Goal: Task Accomplishment & Management: Complete application form

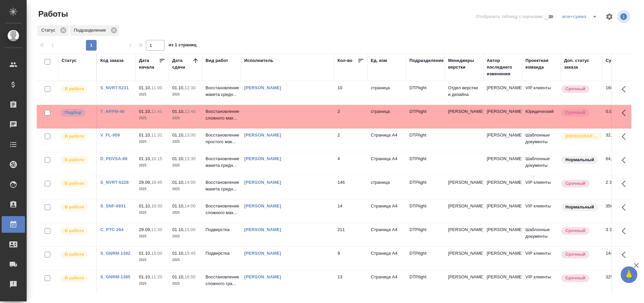
drag, startPoint x: 286, startPoint y: 119, endPoint x: 286, endPoint y: 115, distance: 4.3
click at [286, 118] on td at bounding box center [287, 116] width 93 height 23
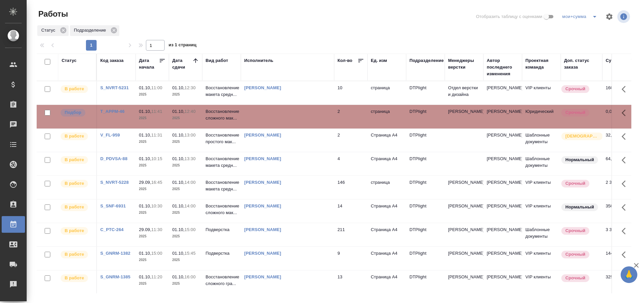
click at [286, 115] on td at bounding box center [287, 116] width 93 height 23
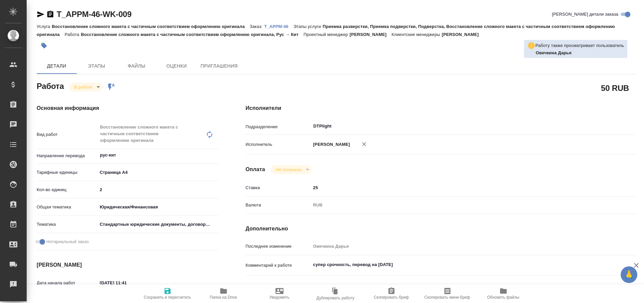
type textarea "x"
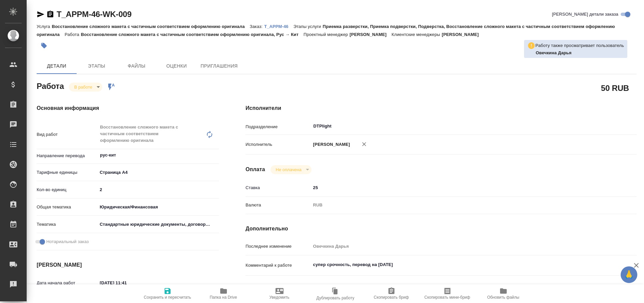
type textarea "x"
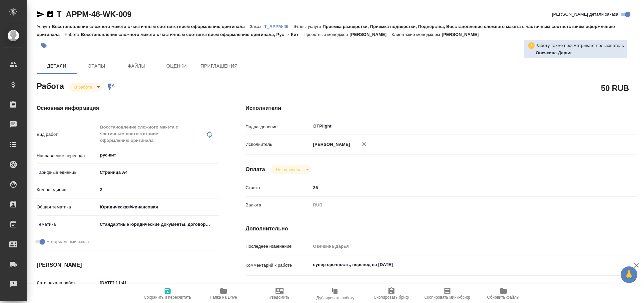
type textarea "x"
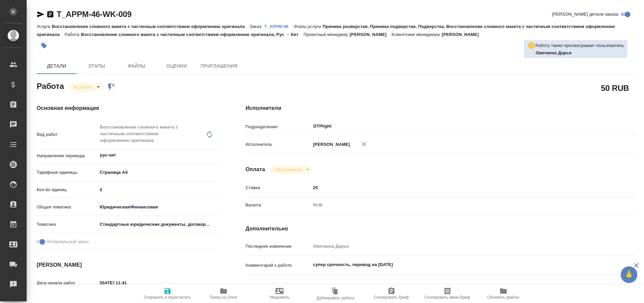
type textarea "x"
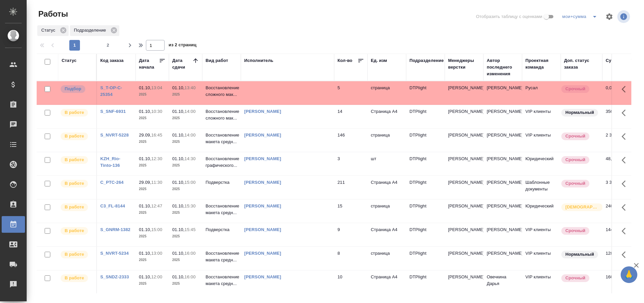
click at [258, 91] on td at bounding box center [287, 92] width 93 height 23
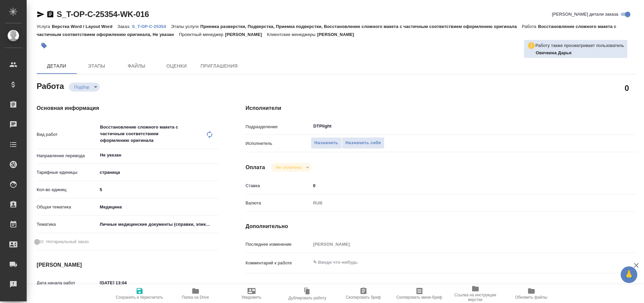
type textarea "x"
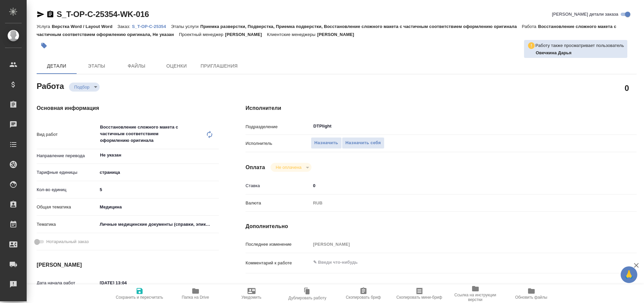
type textarea "x"
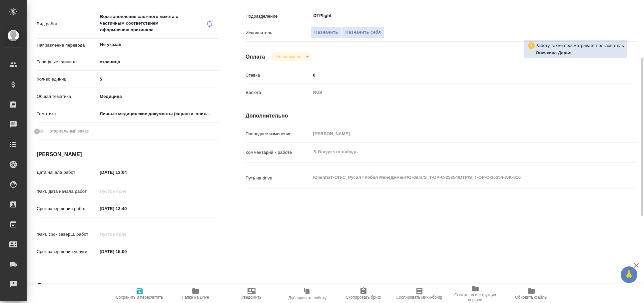
scroll to position [258, 0]
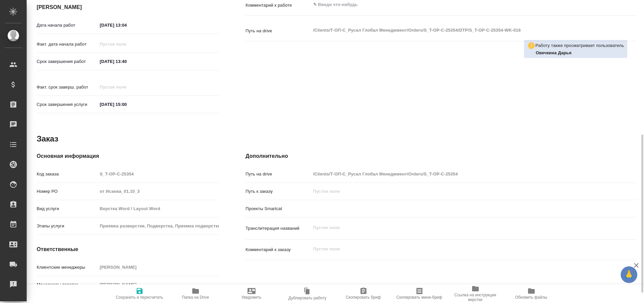
click at [211, 292] on span "Папка на Drive" at bounding box center [196, 293] width 48 height 13
type textarea "x"
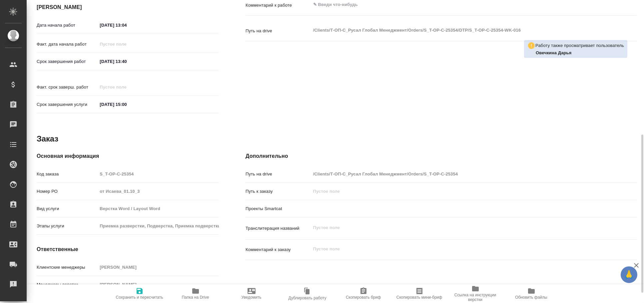
type textarea "x"
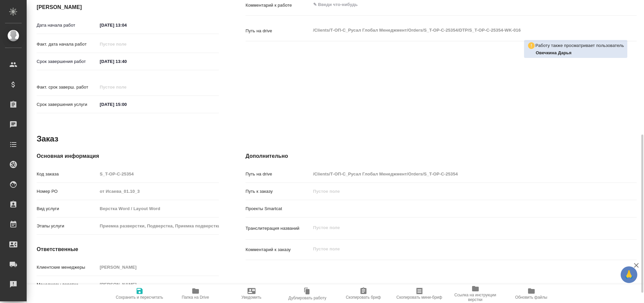
type textarea "x"
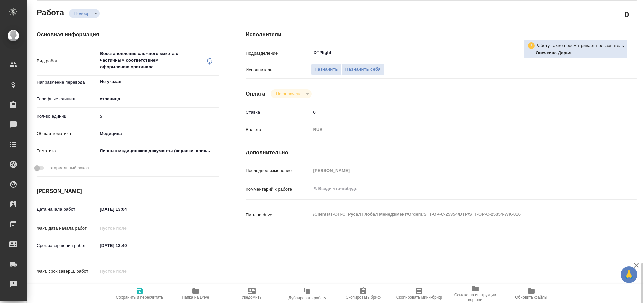
type textarea "x"
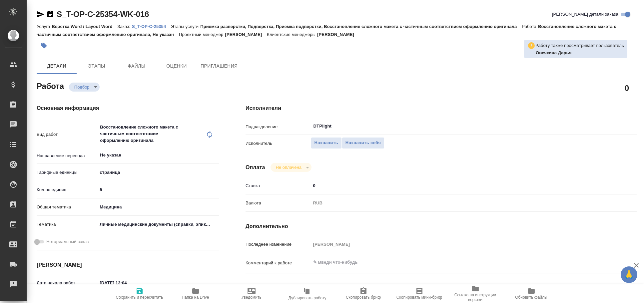
type textarea "x"
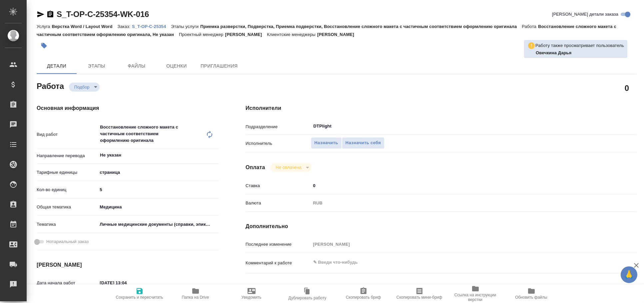
type textarea "x"
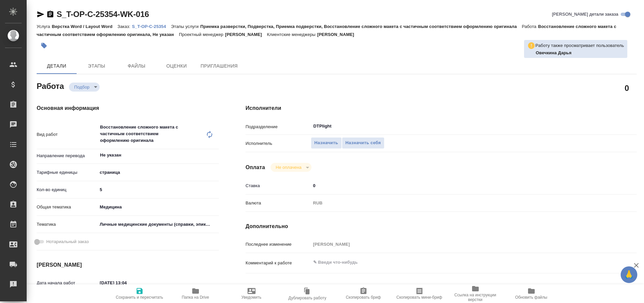
type textarea "x"
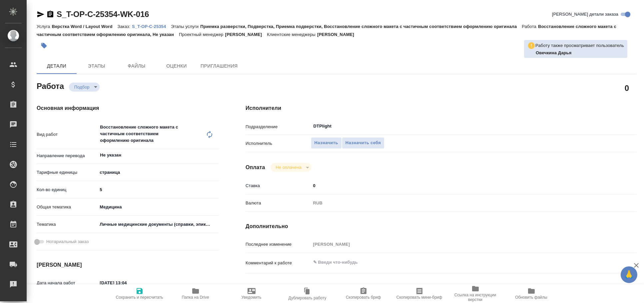
type textarea "x"
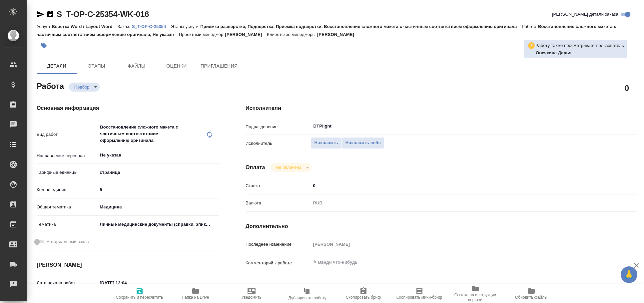
type textarea "x"
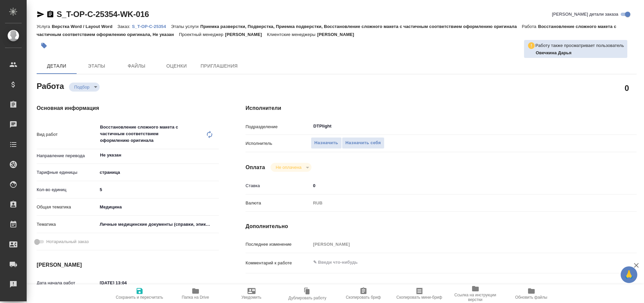
type textarea "x"
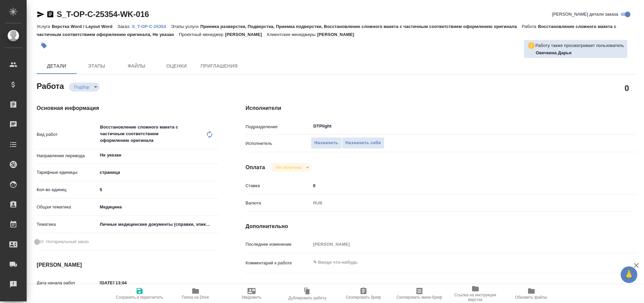
type textarea "x"
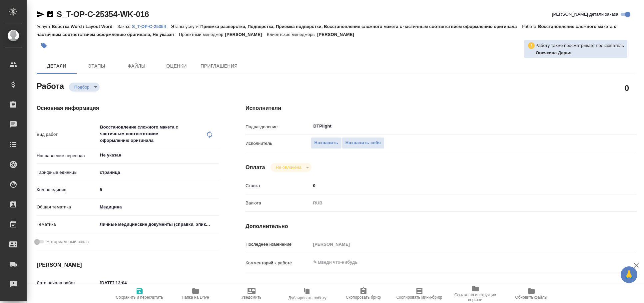
type textarea "x"
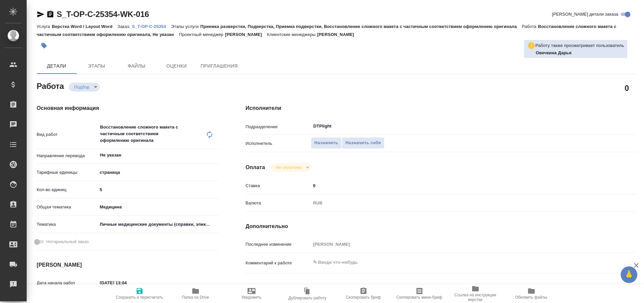
type textarea "x"
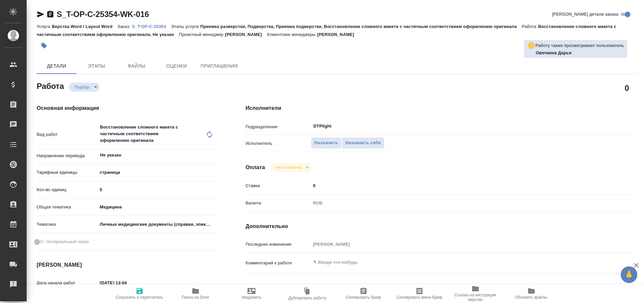
type textarea "x"
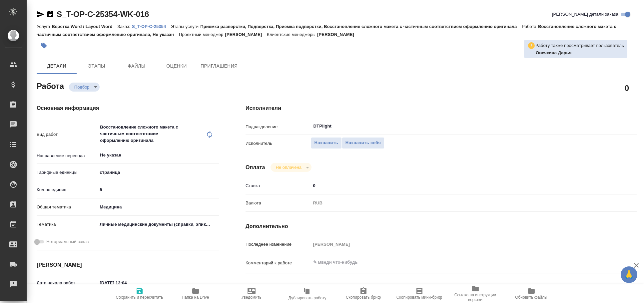
click at [38, 12] on icon "button" at bounding box center [40, 14] width 7 height 6
type textarea "x"
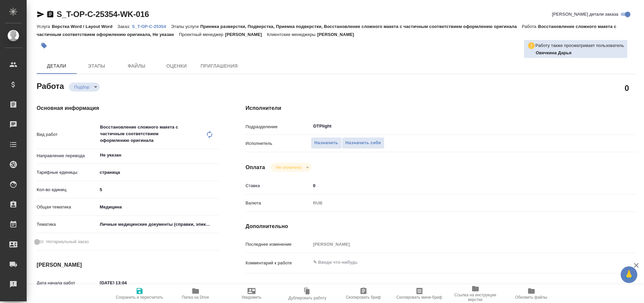
type textarea "x"
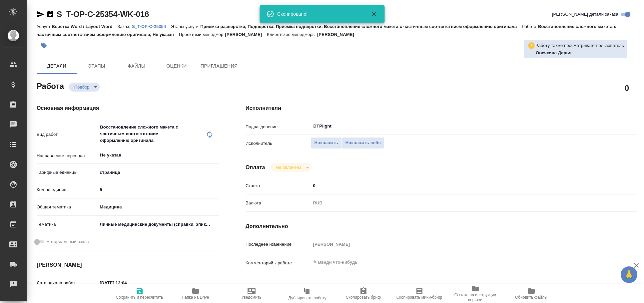
type textarea "x"
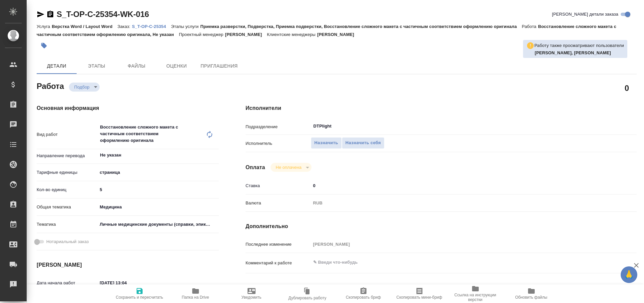
click at [39, 14] on icon "button" at bounding box center [40, 14] width 7 height 6
type textarea "x"
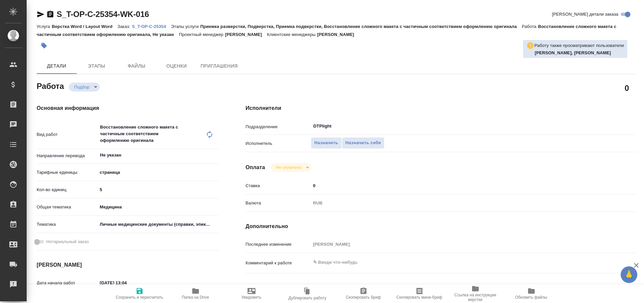
type textarea "x"
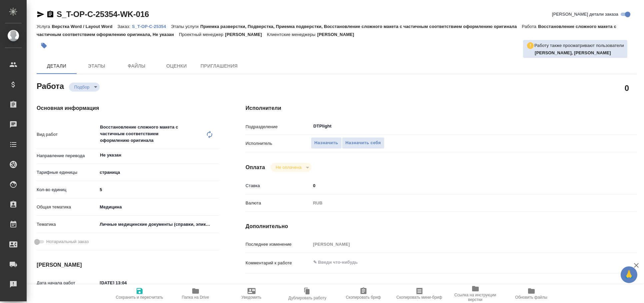
type textarea "x"
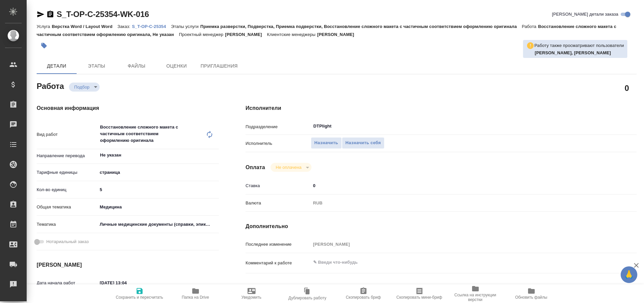
type textarea "x"
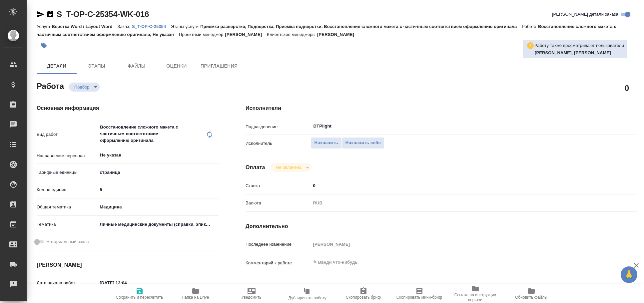
type textarea "x"
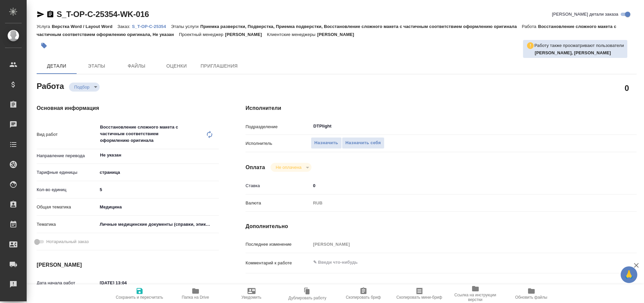
type textarea "x"
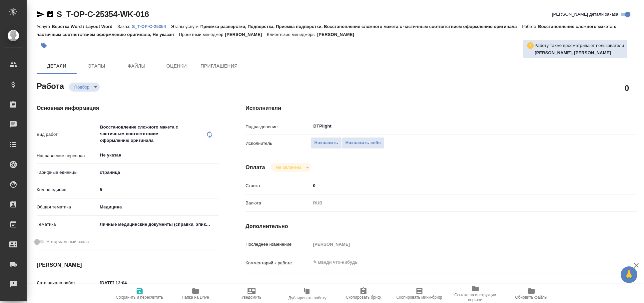
type textarea "x"
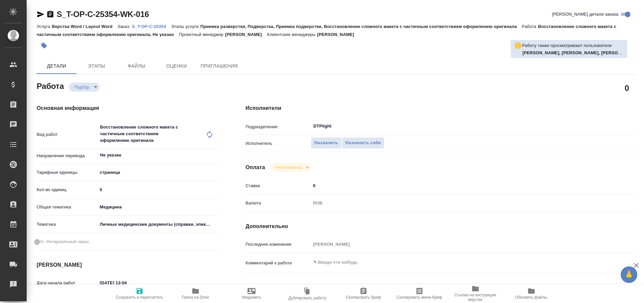
type textarea "x"
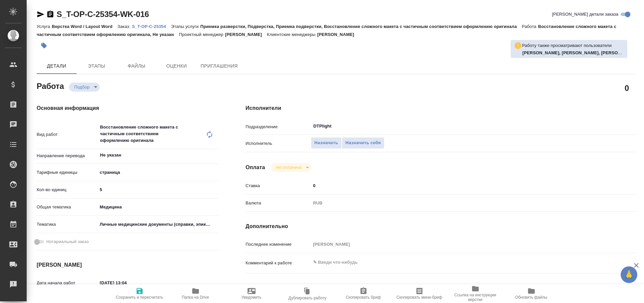
type textarea "x"
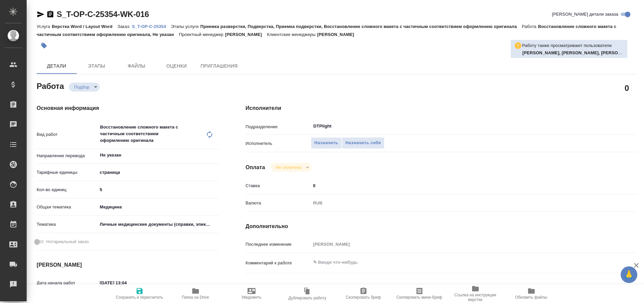
type textarea "x"
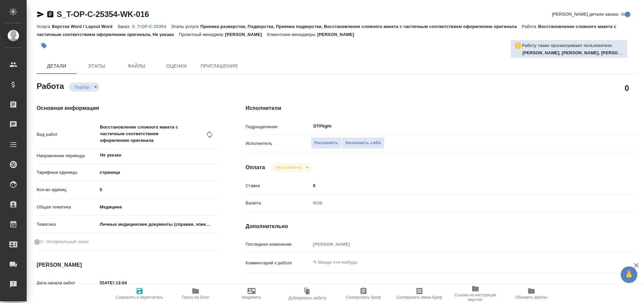
type textarea "x"
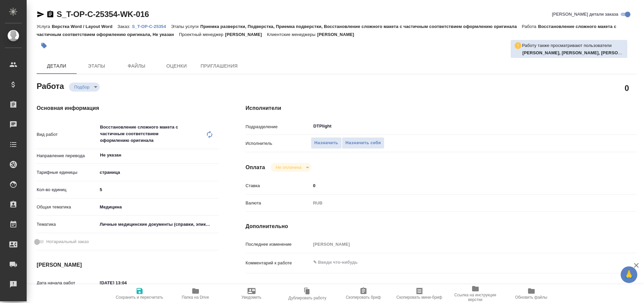
type textarea "x"
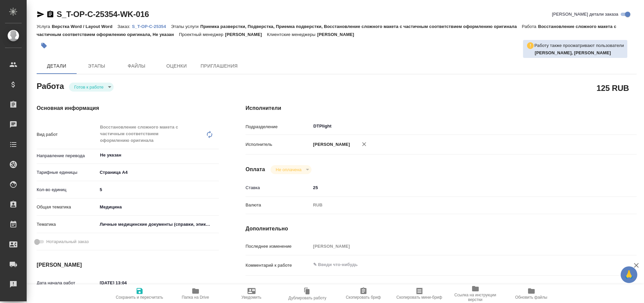
type textarea "x"
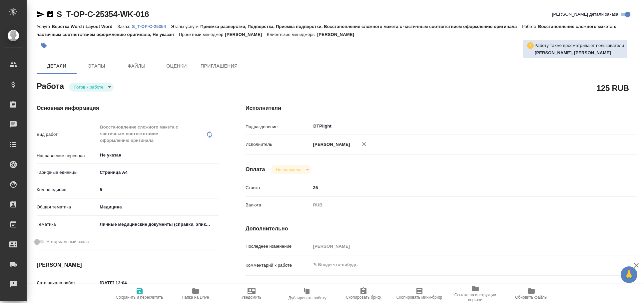
type textarea "x"
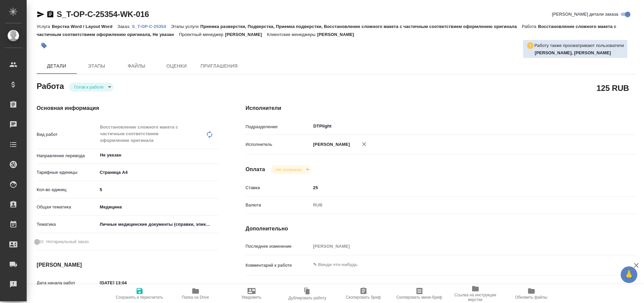
type textarea "x"
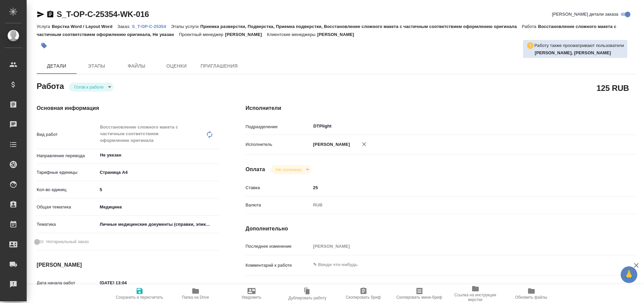
type textarea "x"
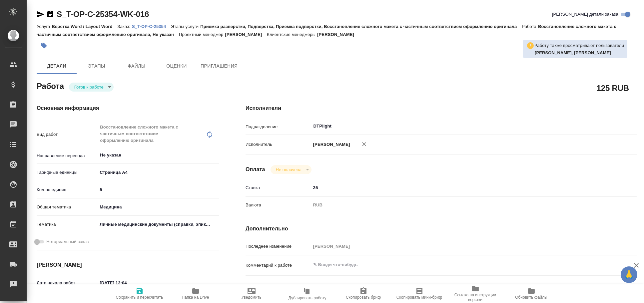
type textarea "x"
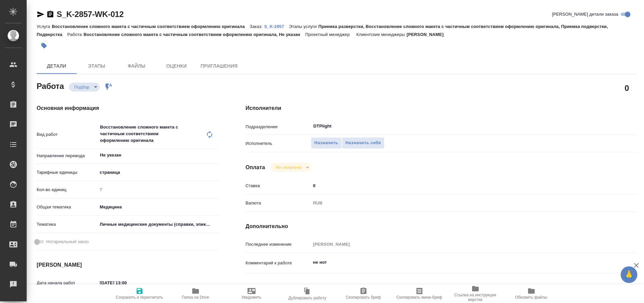
type textarea "x"
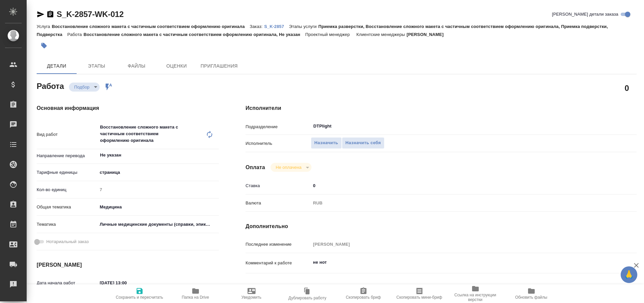
type textarea "x"
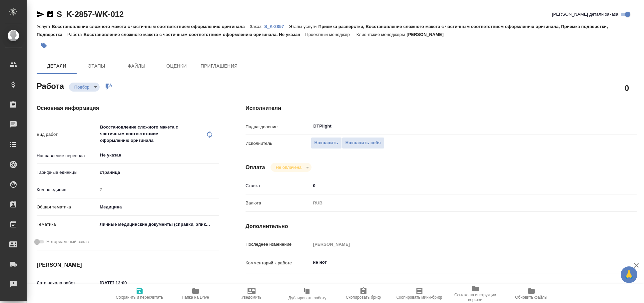
type textarea "x"
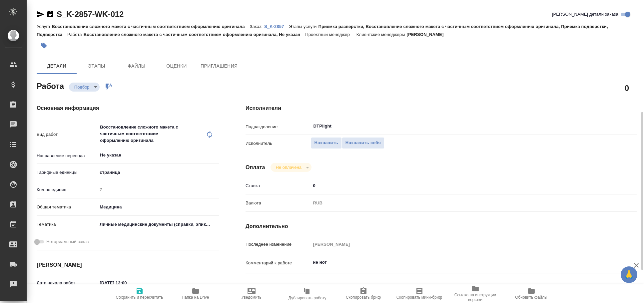
scroll to position [147, 0]
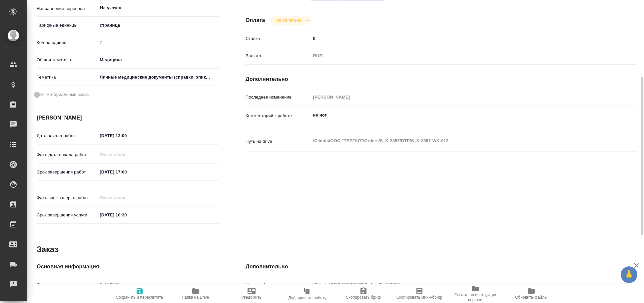
type textarea "x"
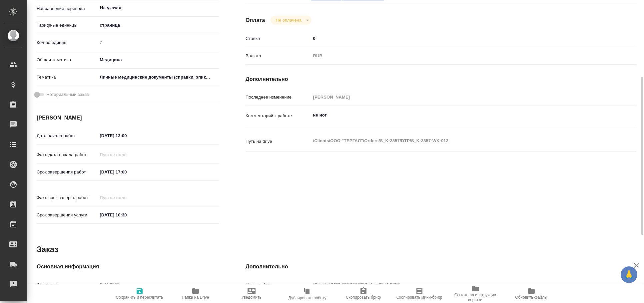
scroll to position [0, 0]
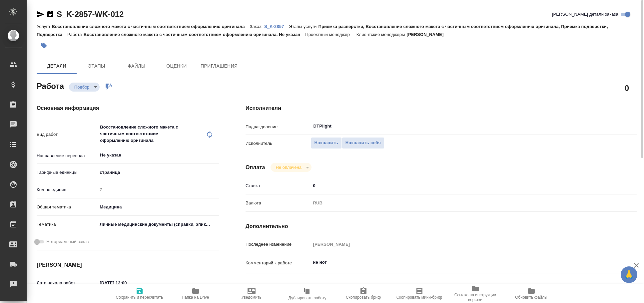
type textarea "x"
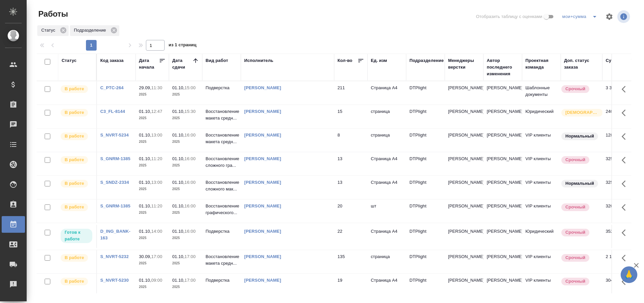
click at [295, 248] on td "[PERSON_NAME]" at bounding box center [287, 236] width 93 height 23
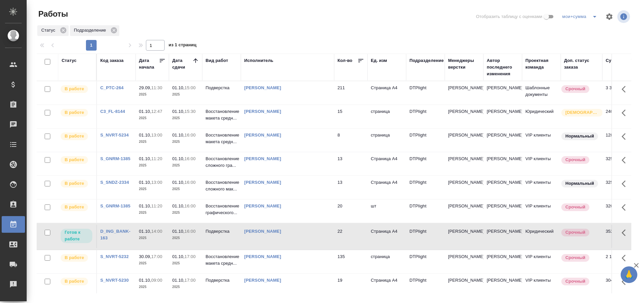
click at [295, 248] on td "[PERSON_NAME]" at bounding box center [287, 236] width 93 height 23
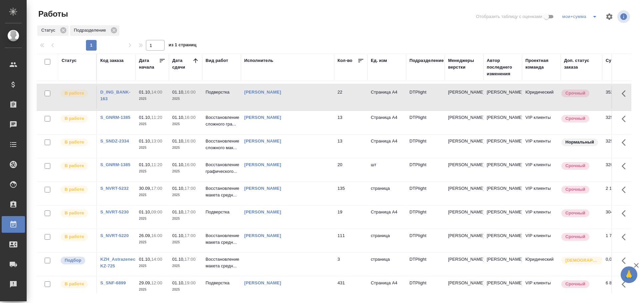
scroll to position [74, 0]
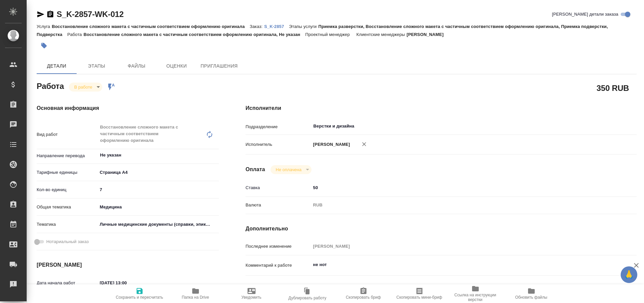
type textarea "x"
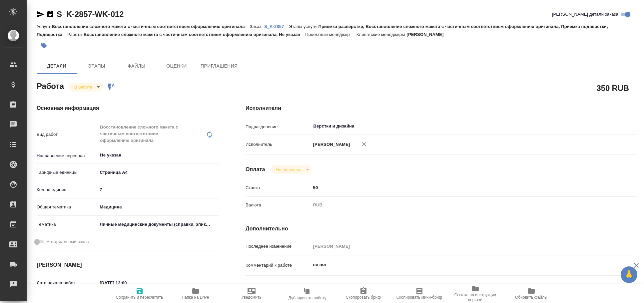
type textarea "x"
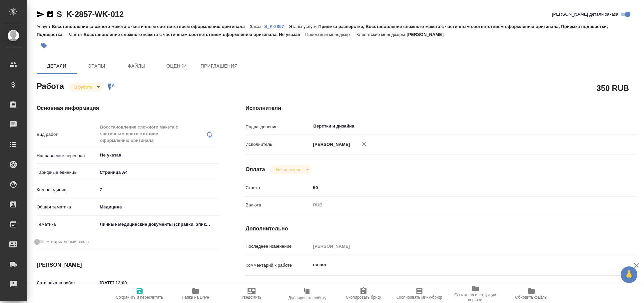
type textarea "x"
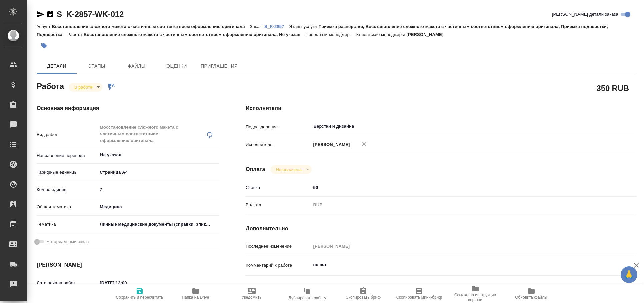
type textarea "x"
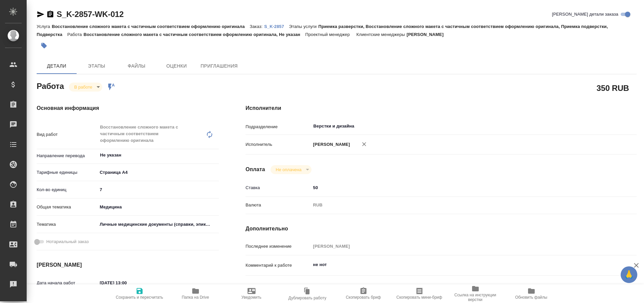
type textarea "x"
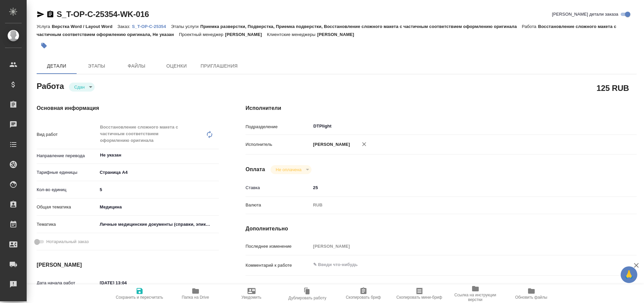
type textarea "x"
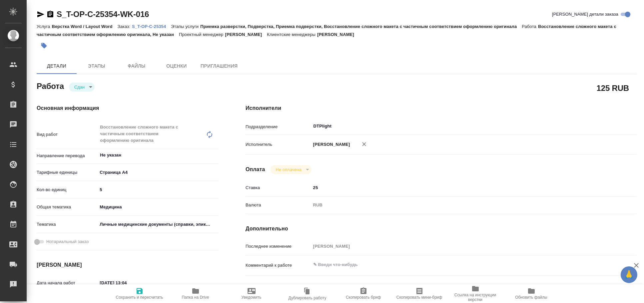
type textarea "x"
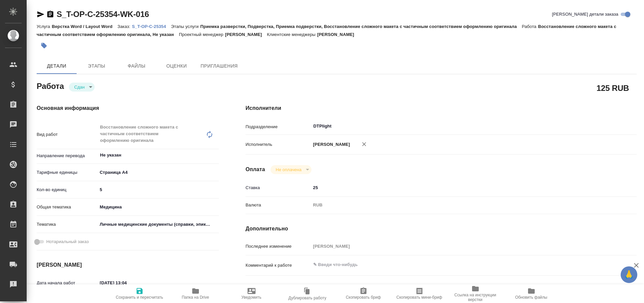
type textarea "x"
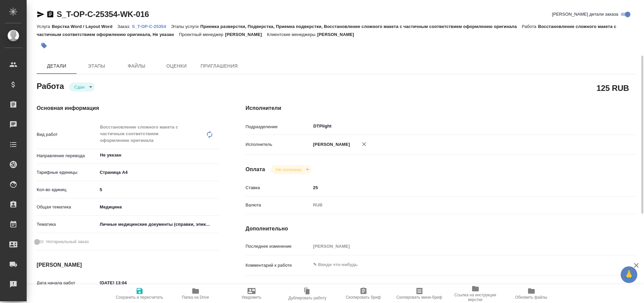
scroll to position [147, 0]
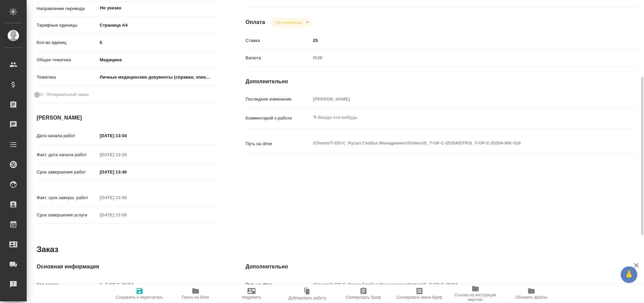
type textarea "x"
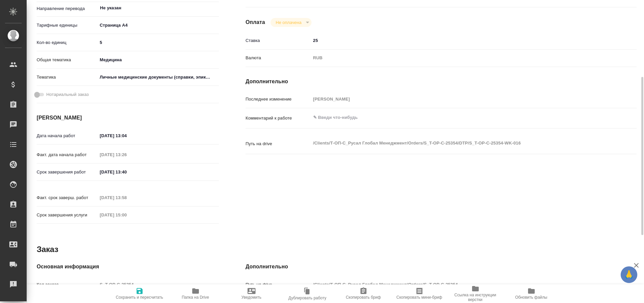
type textarea "x"
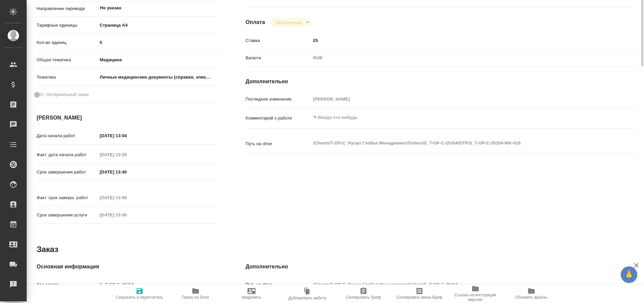
scroll to position [0, 0]
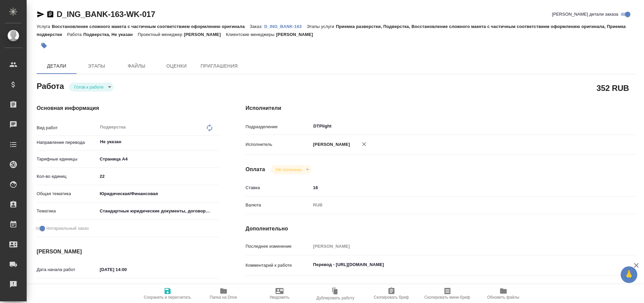
type textarea "x"
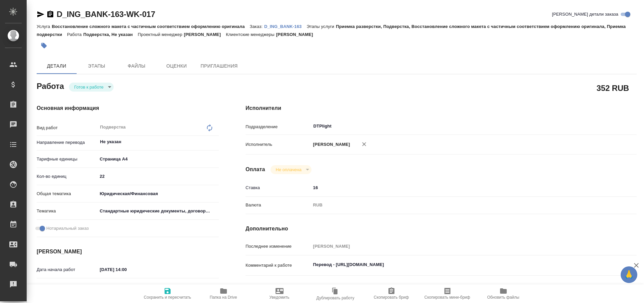
type textarea "x"
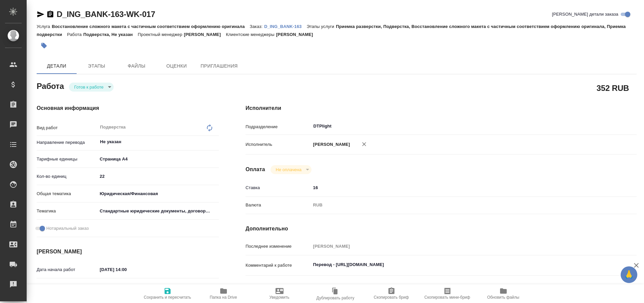
type textarea "x"
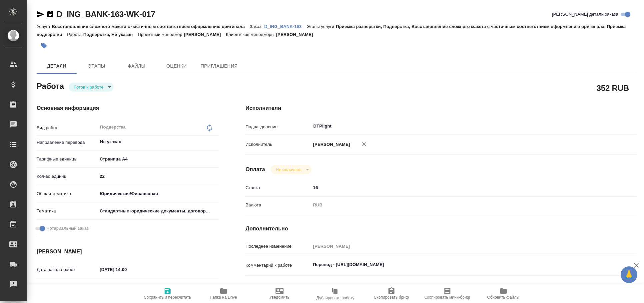
type textarea "x"
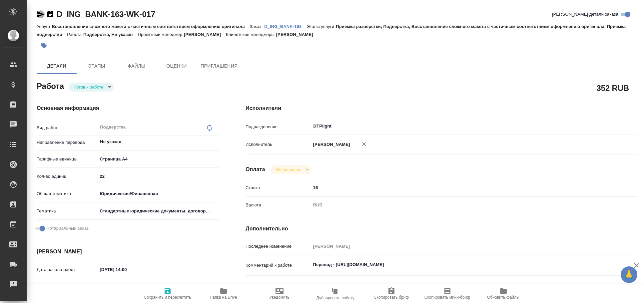
click at [39, 15] on icon "button" at bounding box center [40, 14] width 7 height 6
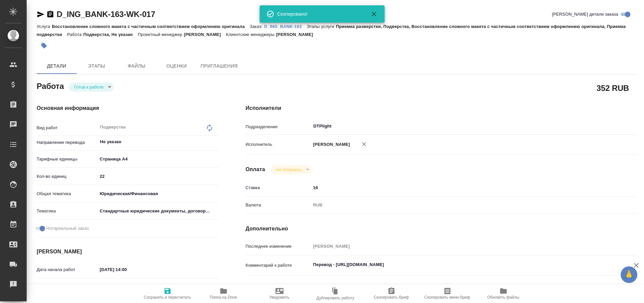
type textarea "x"
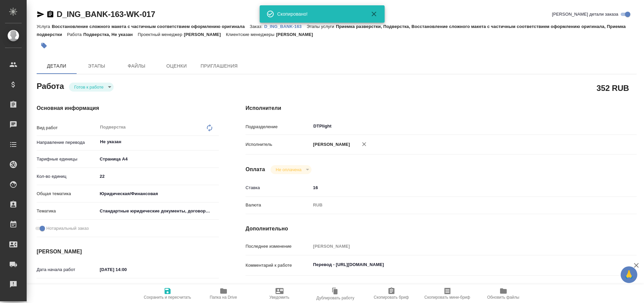
type textarea "x"
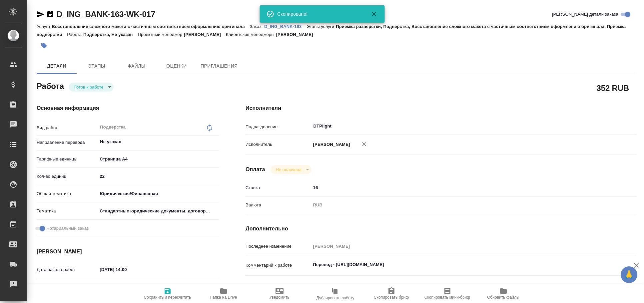
type textarea "x"
